Goal: Task Accomplishment & Management: Manage account settings

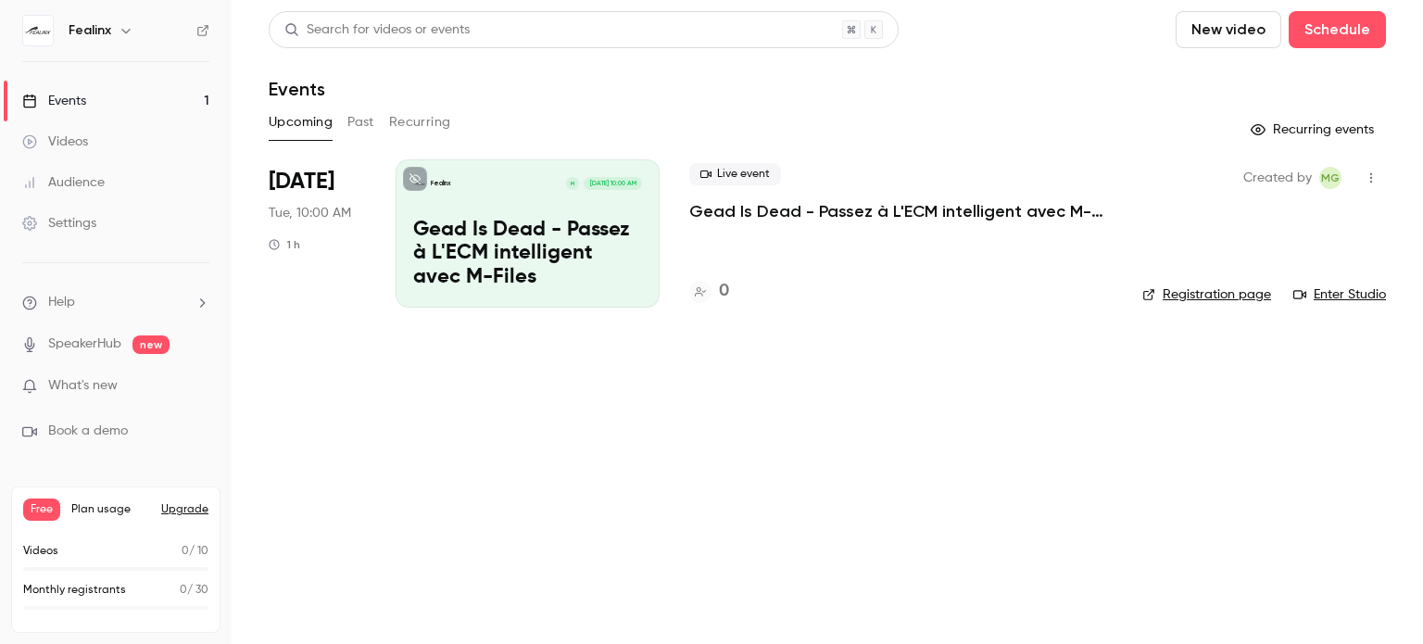
click at [1321, 296] on link "Enter Studio" at bounding box center [1339, 294] width 93 height 19
click at [1368, 170] on button "button" at bounding box center [1371, 178] width 30 height 30
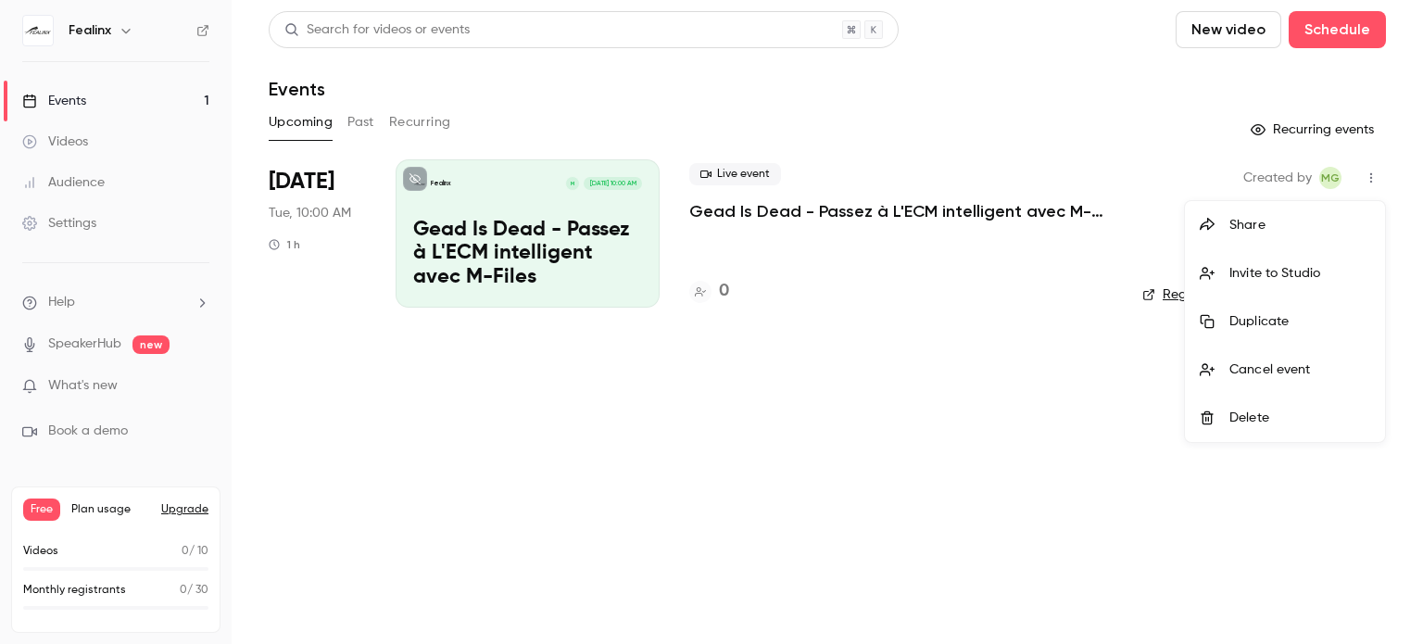
click at [1217, 405] on li "Delete" at bounding box center [1285, 418] width 200 height 48
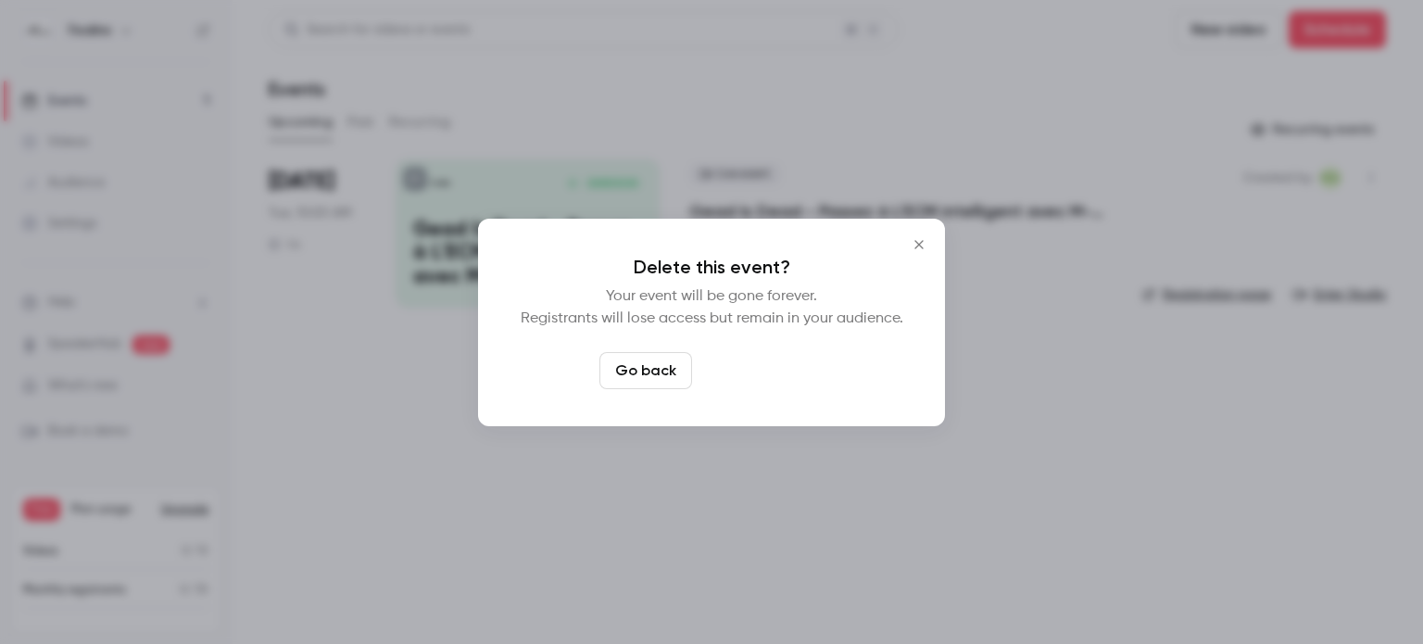
click at [721, 359] on button "Delete event" at bounding box center [761, 370] width 124 height 37
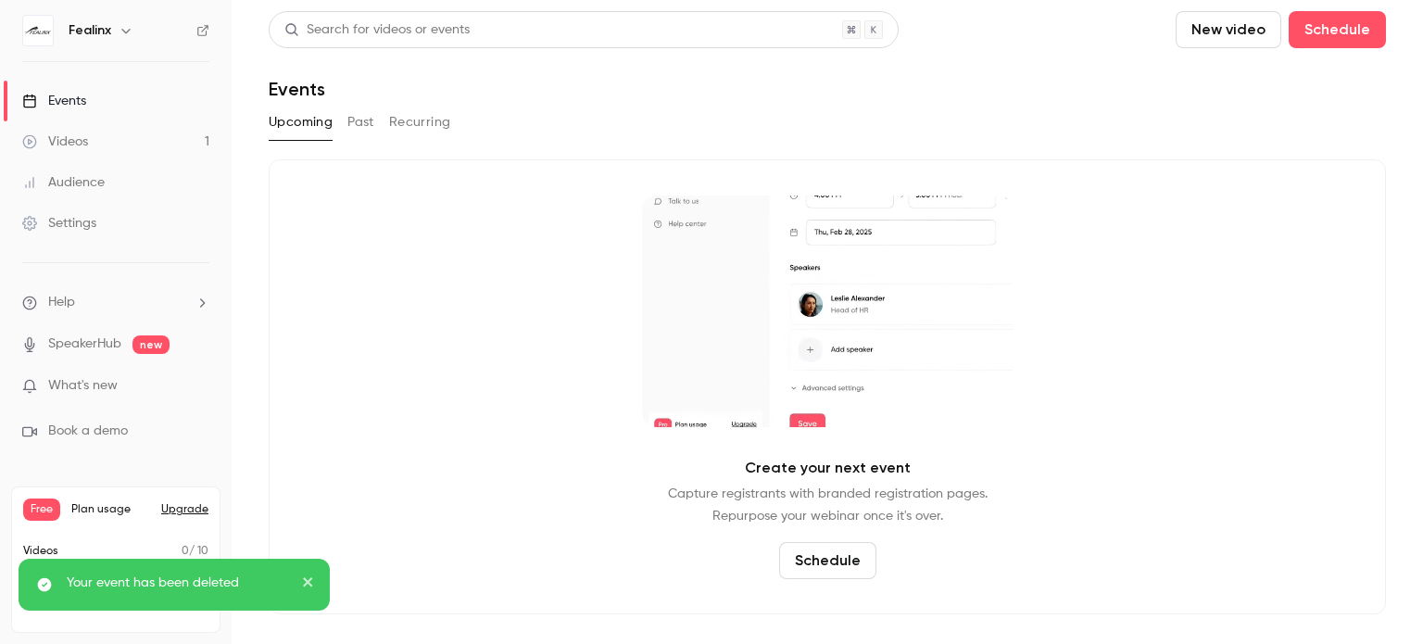
click at [196, 155] on link "Videos 1" at bounding box center [116, 141] width 232 height 41
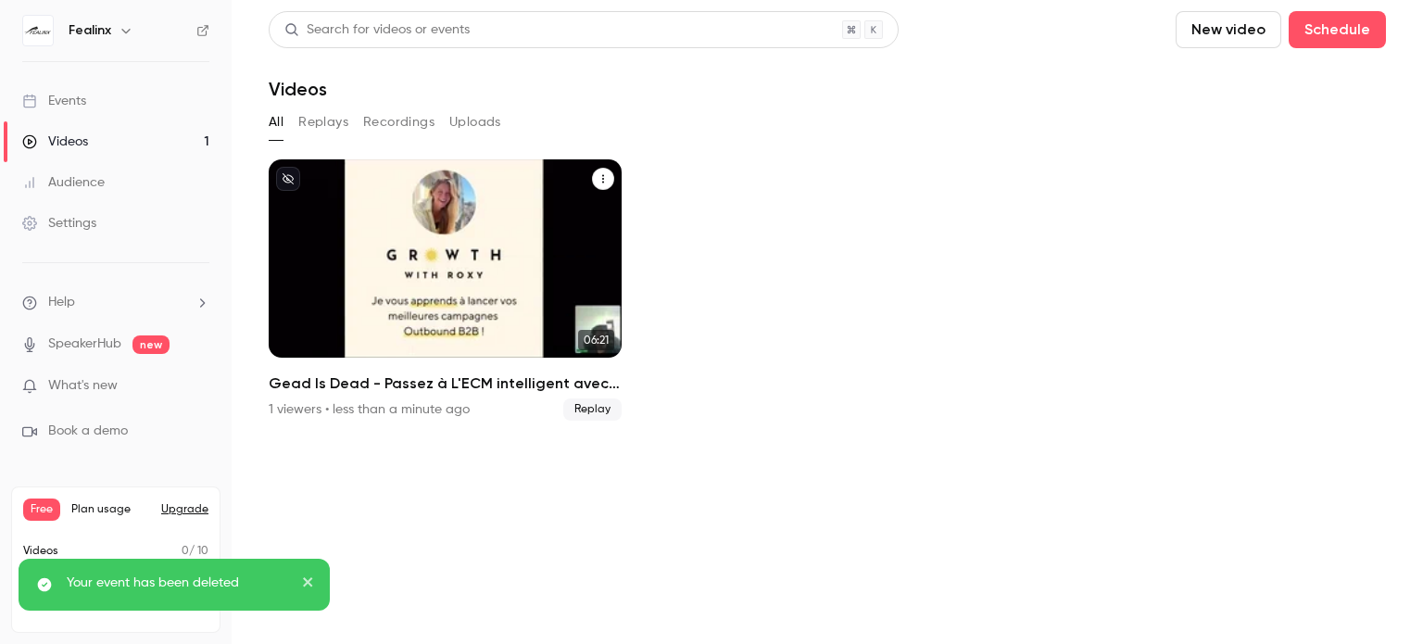
click at [608, 178] on button "Gead Is Dead - Passez à L'ECM intelligent avec M-Files" at bounding box center [603, 179] width 22 height 22
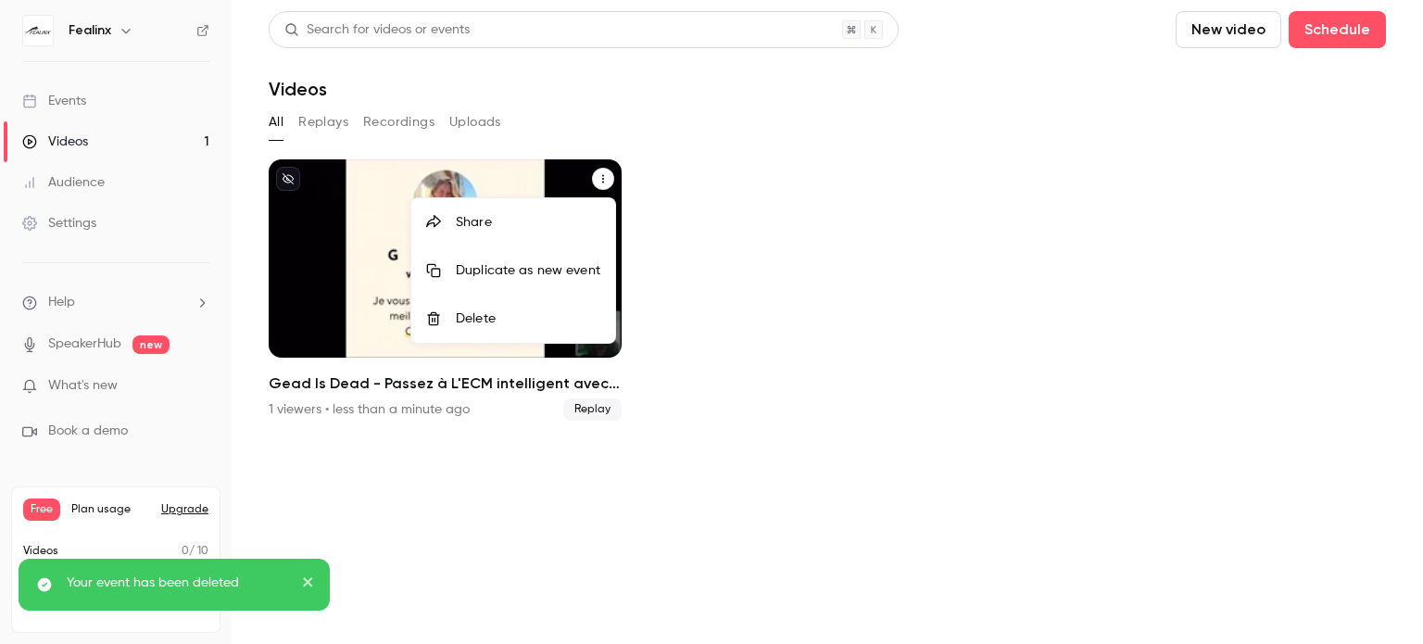
click at [528, 321] on div "Delete" at bounding box center [528, 318] width 145 height 19
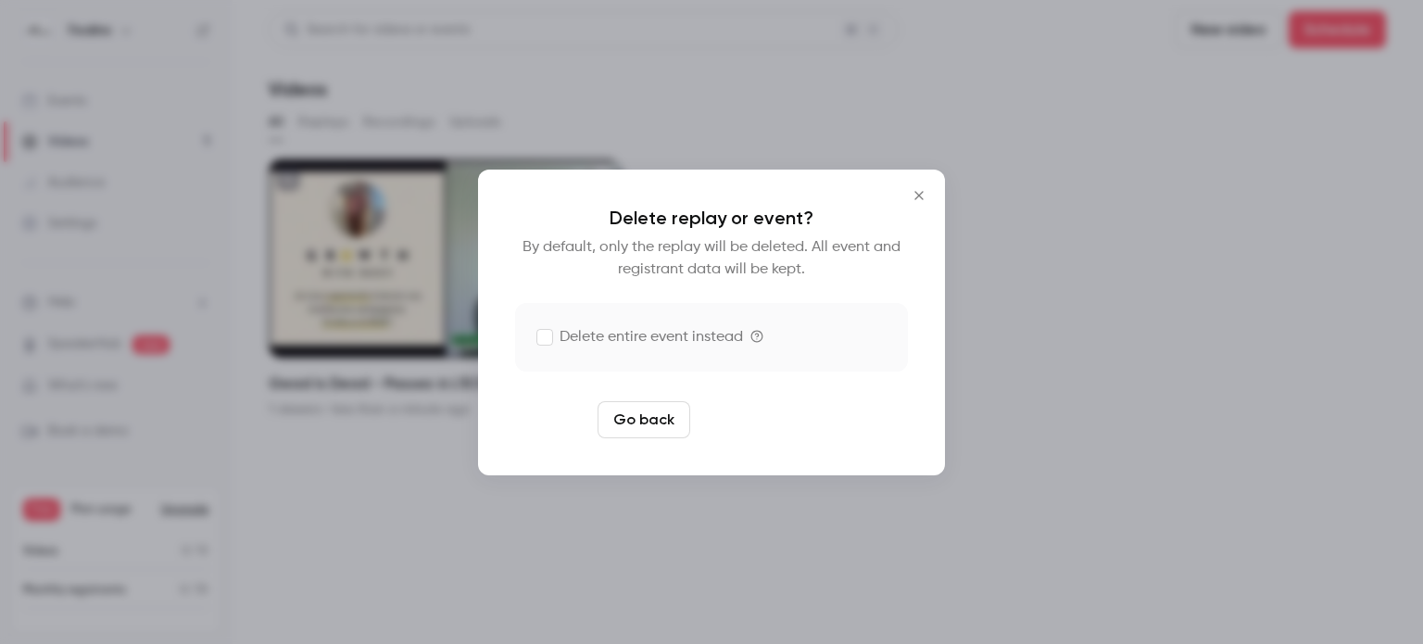
click at [738, 416] on button "Delete replay" at bounding box center [762, 419] width 129 height 37
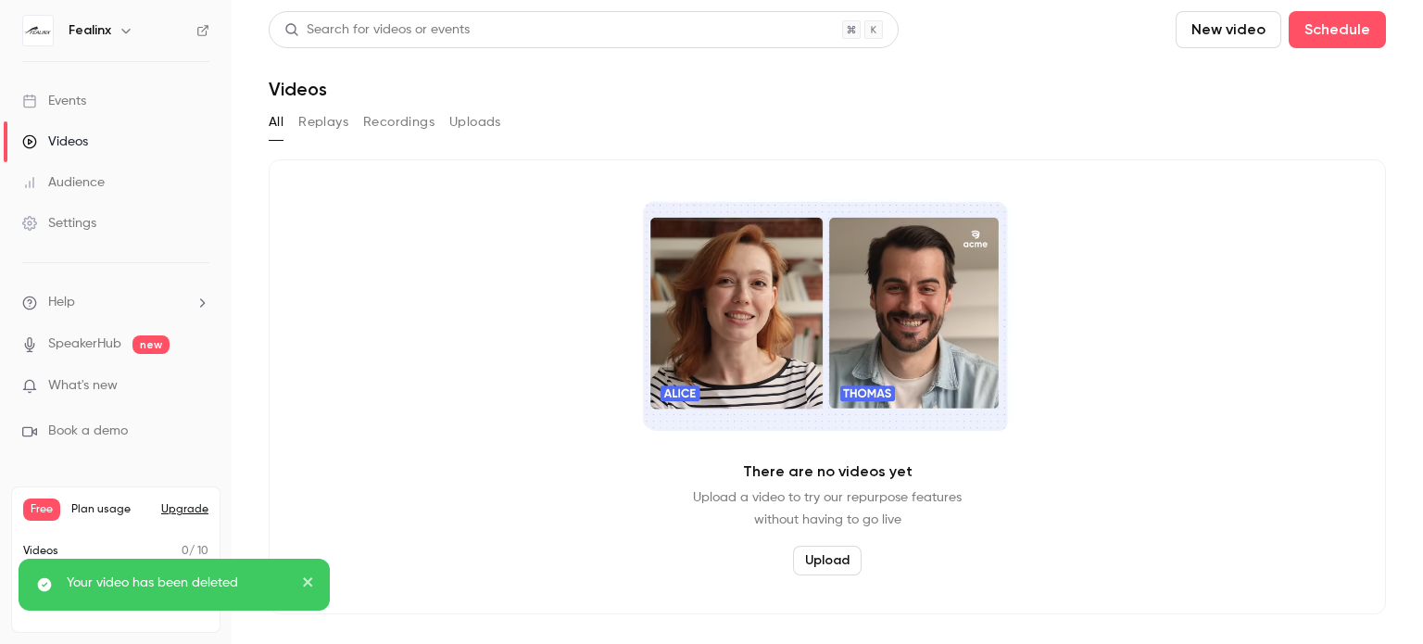
click at [159, 107] on link "Events" at bounding box center [116, 101] width 232 height 41
